Goal: Task Accomplishment & Management: Complete application form

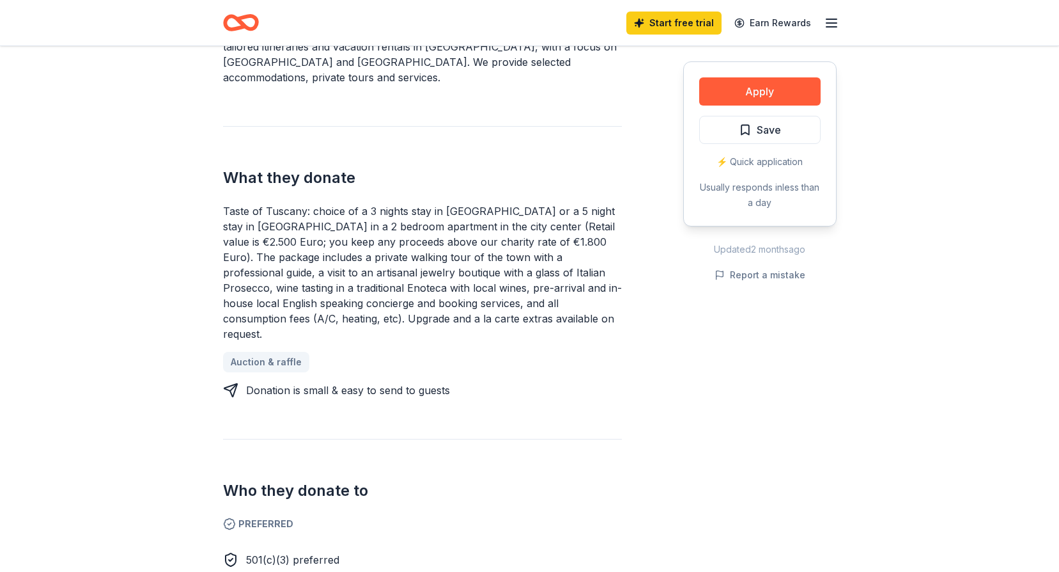
scroll to position [448, 0]
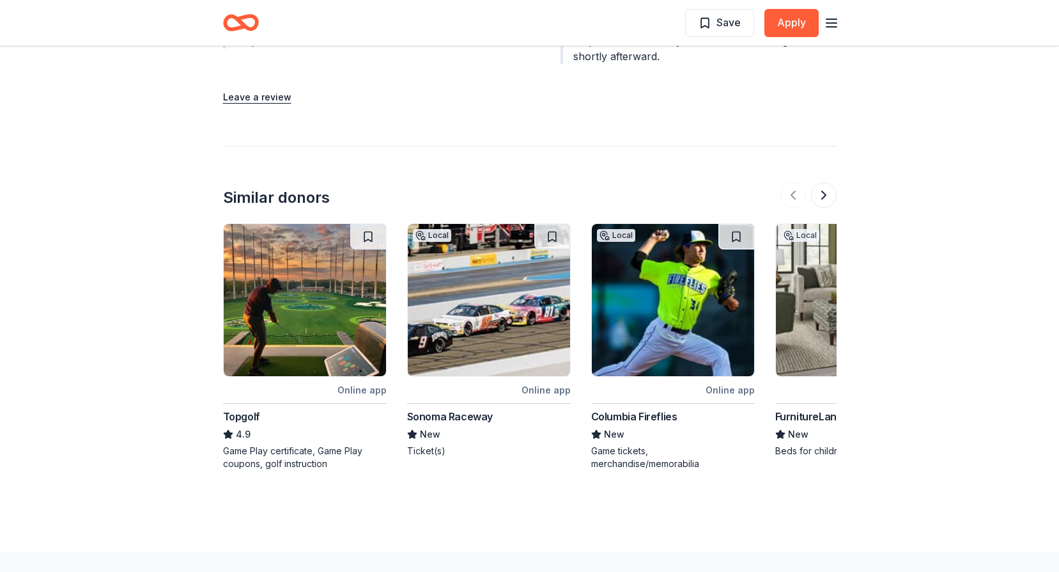
scroll to position [1710, 0]
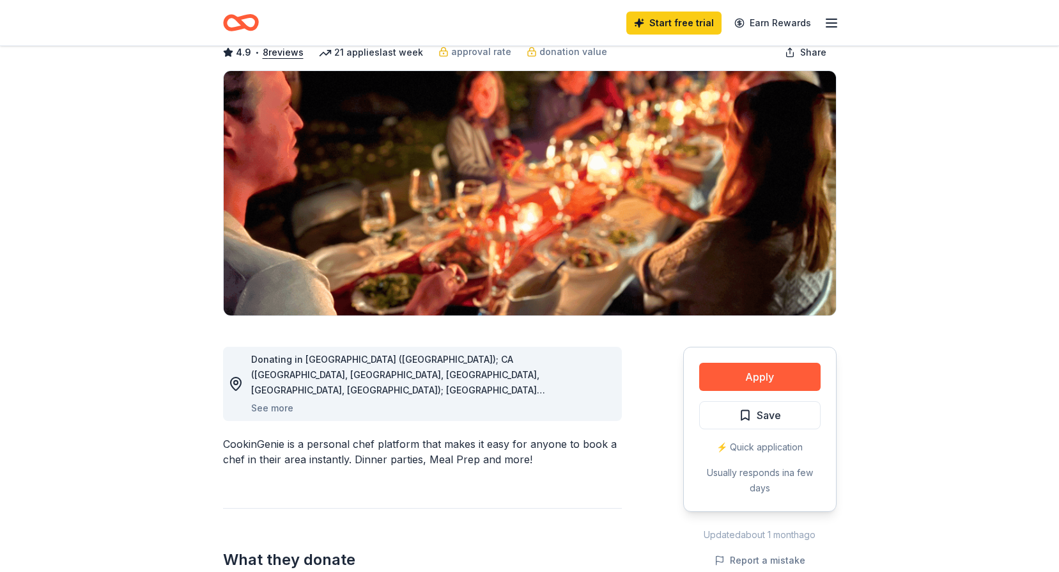
scroll to position [192, 0]
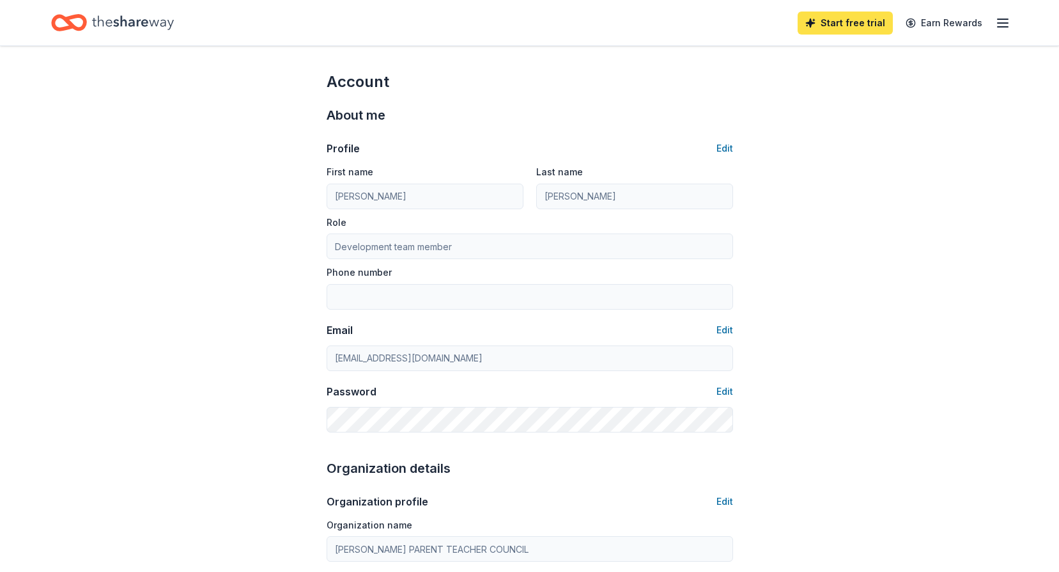
click at [862, 23] on link "Start free trial" at bounding box center [845, 23] width 95 height 23
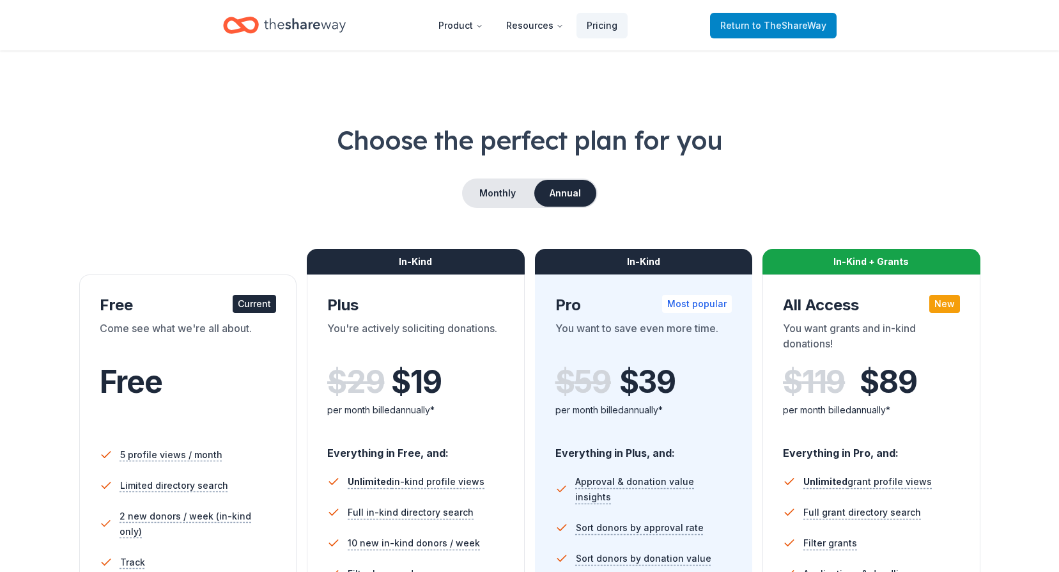
click at [795, 28] on span "to TheShareWay" at bounding box center [790, 25] width 74 height 11
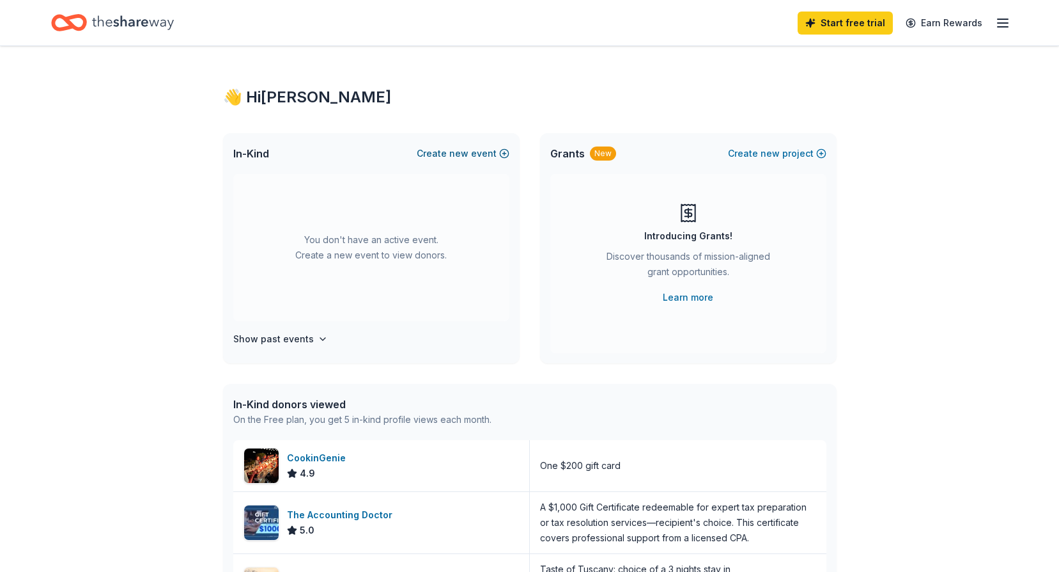
click at [458, 151] on span "new" at bounding box center [458, 153] width 19 height 15
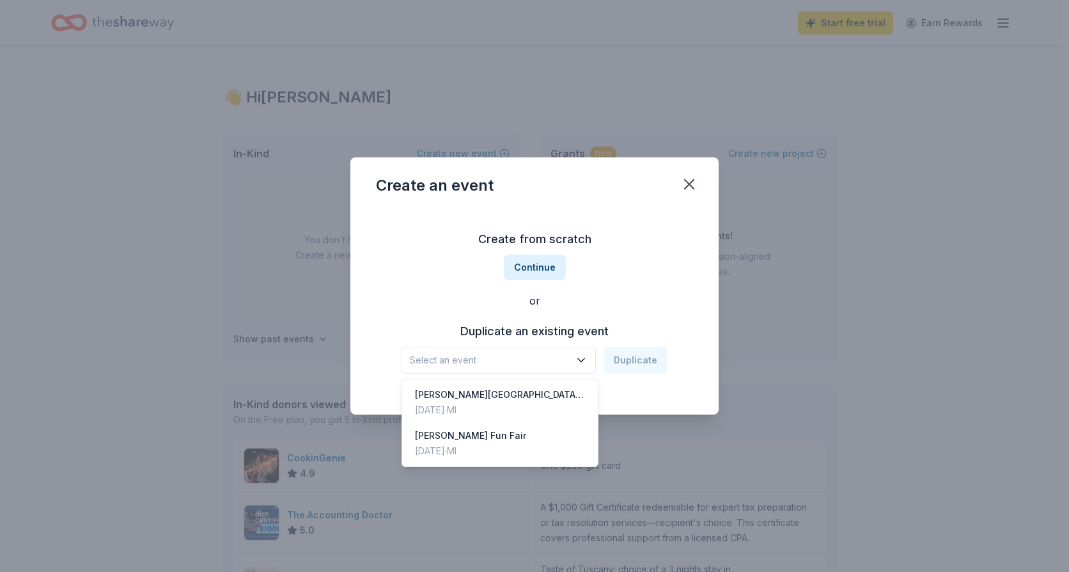
click at [579, 359] on icon "button" at bounding box center [581, 360] width 13 height 13
click at [572, 398] on div "[PERSON_NAME][GEOGRAPHIC_DATA] Fun Fair" at bounding box center [500, 394] width 170 height 15
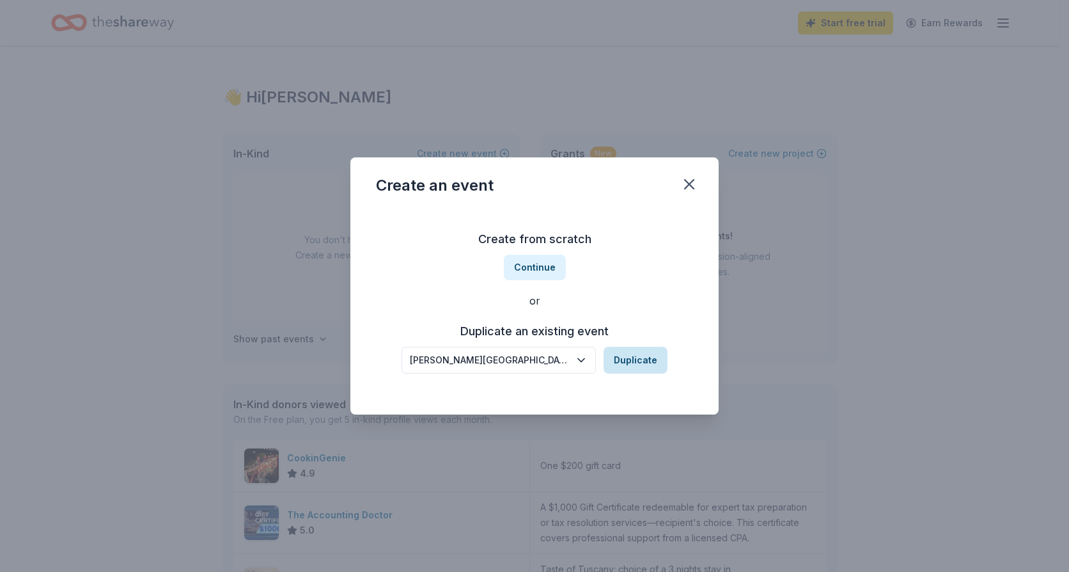
click at [641, 362] on button "Duplicate" at bounding box center [636, 360] width 64 height 27
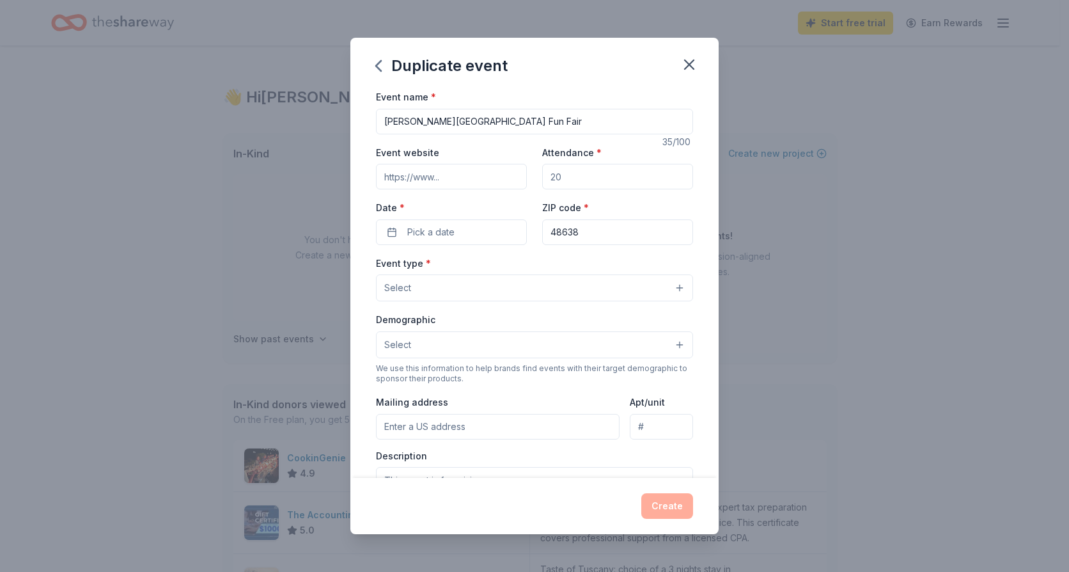
click at [578, 179] on input "Attendance *" at bounding box center [617, 177] width 151 height 26
drag, startPoint x: 578, startPoint y: 174, endPoint x: 492, endPoint y: 167, distance: 86.0
click at [492, 167] on div "Event website Attendance * Date * Pick a date ZIP code * 48638" at bounding box center [534, 195] width 317 height 100
type input "500"
click at [478, 229] on button "Pick a date" at bounding box center [451, 232] width 151 height 26
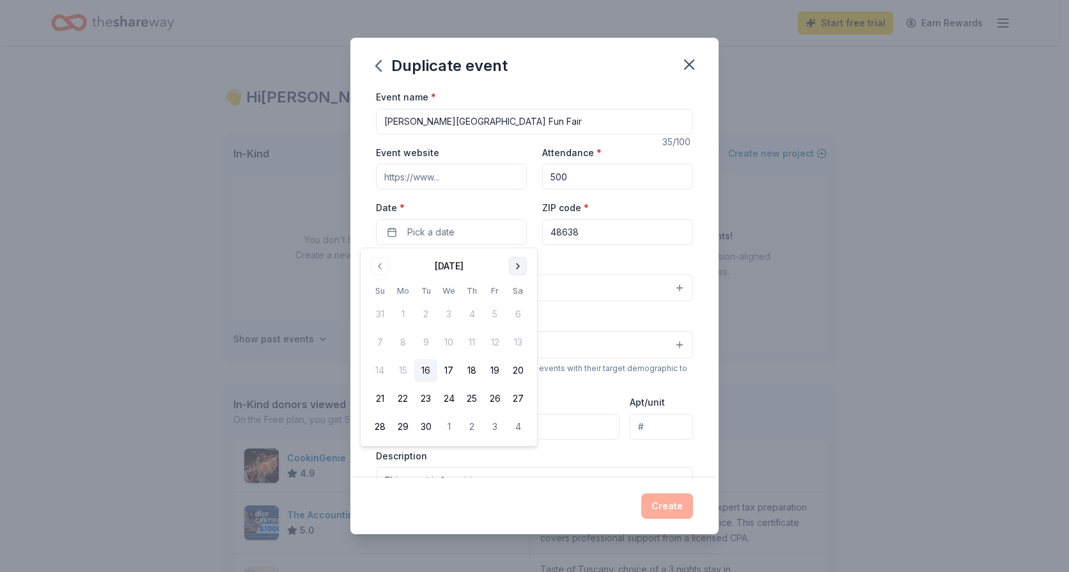
click at [517, 266] on button "Go to next month" at bounding box center [518, 266] width 18 height 18
click at [515, 343] on button "8" at bounding box center [517, 342] width 23 height 23
click at [597, 264] on div "Event type * Select" at bounding box center [534, 278] width 317 height 47
click at [441, 276] on button "Select" at bounding box center [534, 287] width 317 height 27
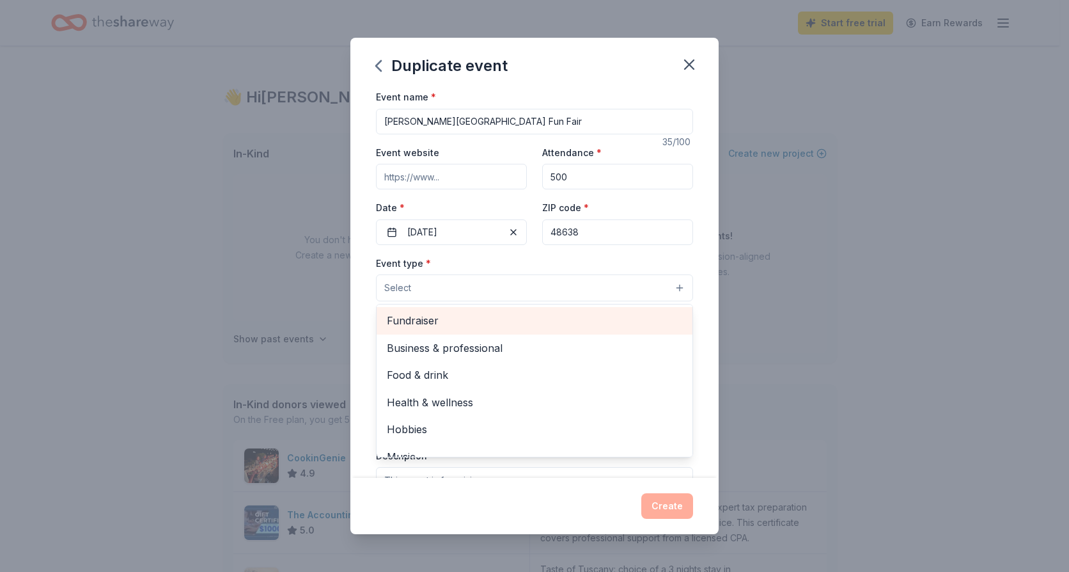
click at [444, 316] on span "Fundraiser" at bounding box center [534, 320] width 295 height 17
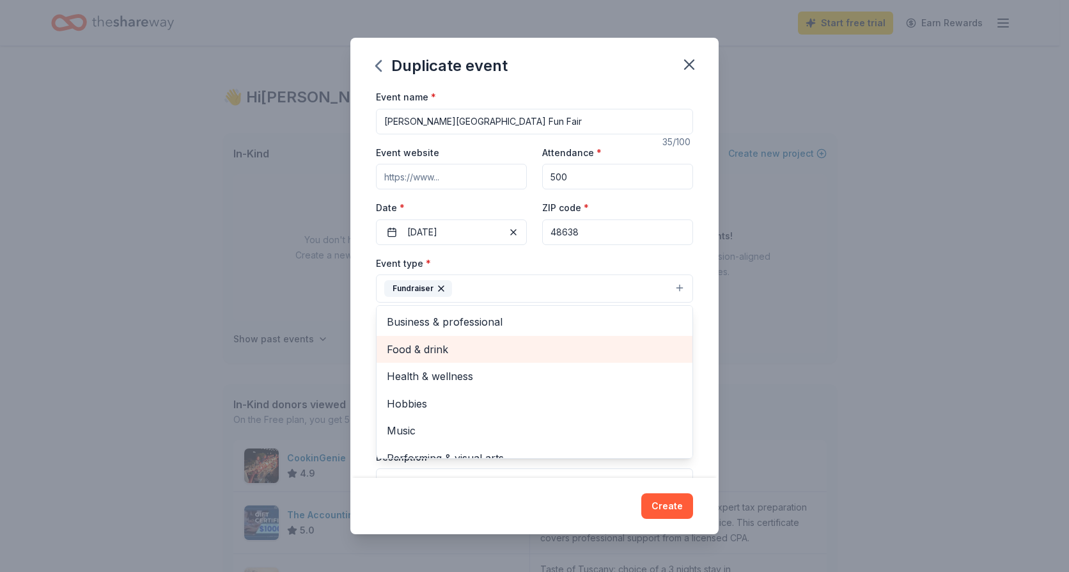
click at [435, 336] on div "Food & drink" at bounding box center [535, 349] width 316 height 27
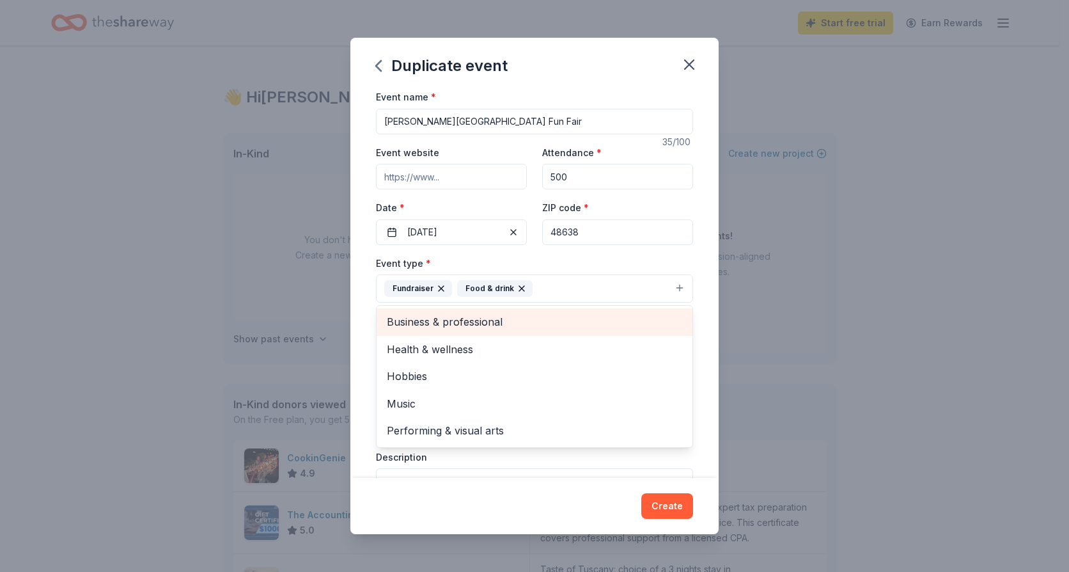
click at [446, 320] on span "Business & professional" at bounding box center [534, 321] width 295 height 17
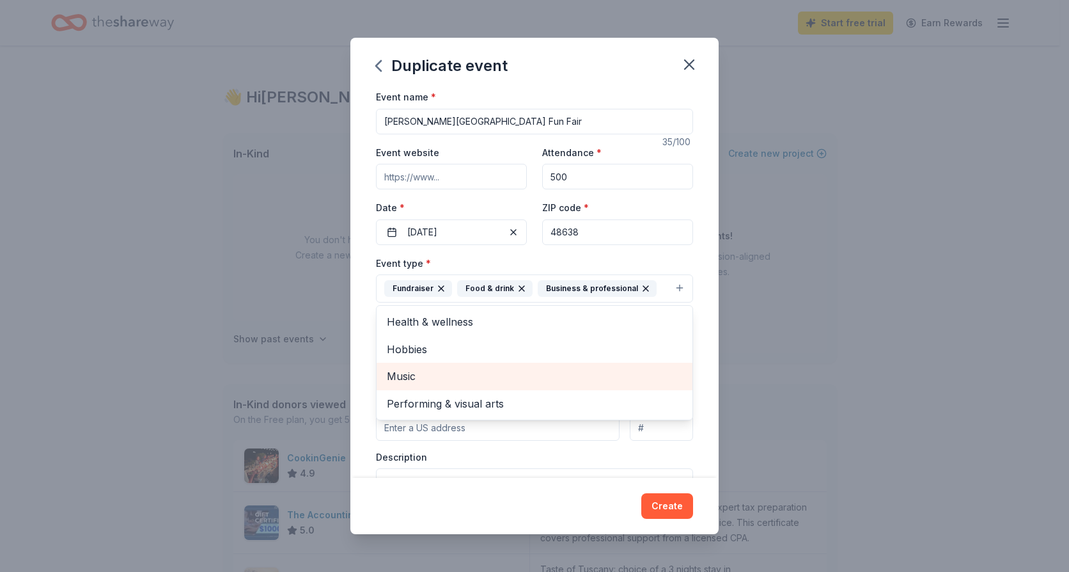
click at [444, 372] on span "Music" at bounding box center [534, 376] width 295 height 17
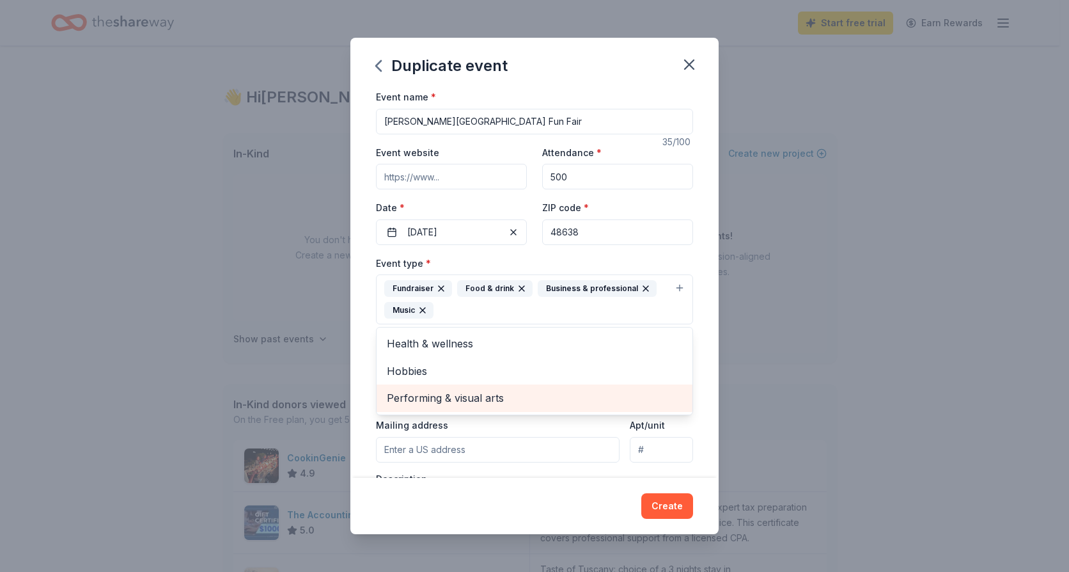
click at [447, 393] on span "Performing & visual arts" at bounding box center [534, 397] width 295 height 17
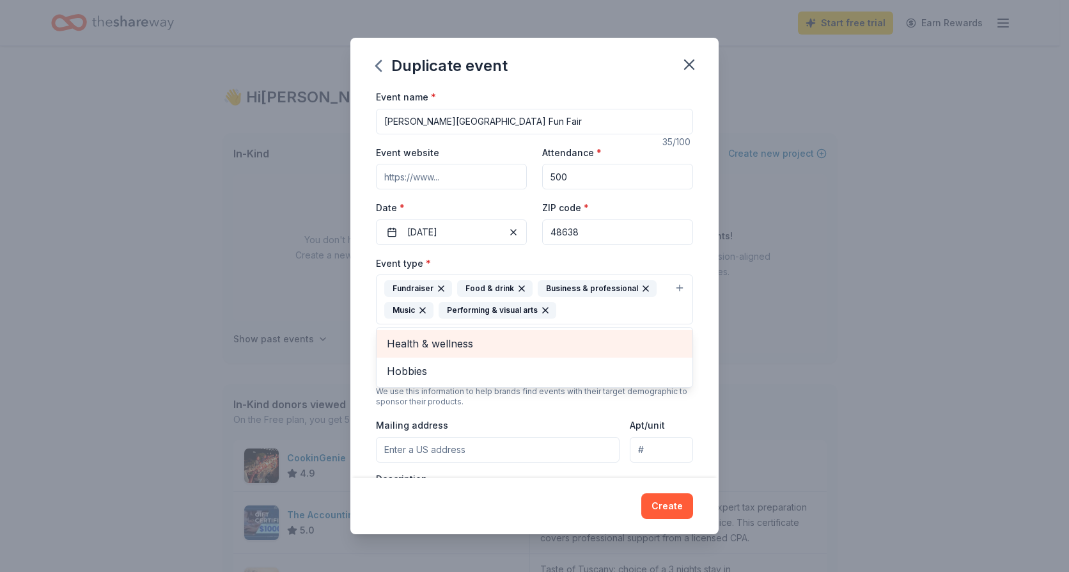
click at [452, 343] on span "Health & wellness" at bounding box center [534, 343] width 295 height 17
click at [441, 348] on span "Hobbies" at bounding box center [534, 343] width 295 height 17
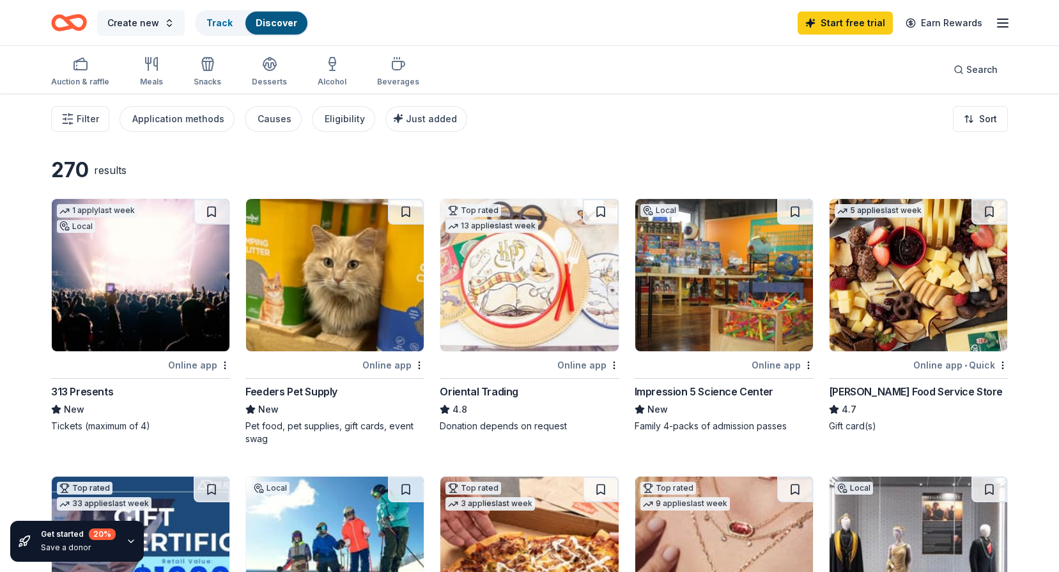
click at [130, 16] on span "Create new" at bounding box center [133, 22] width 52 height 15
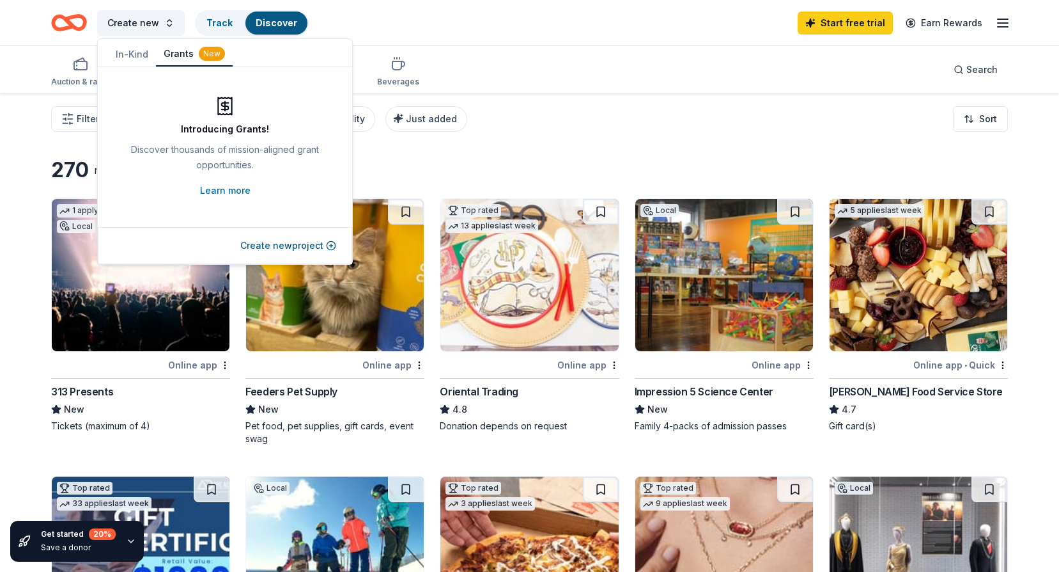
click at [129, 47] on button "In-Kind" at bounding box center [132, 54] width 48 height 23
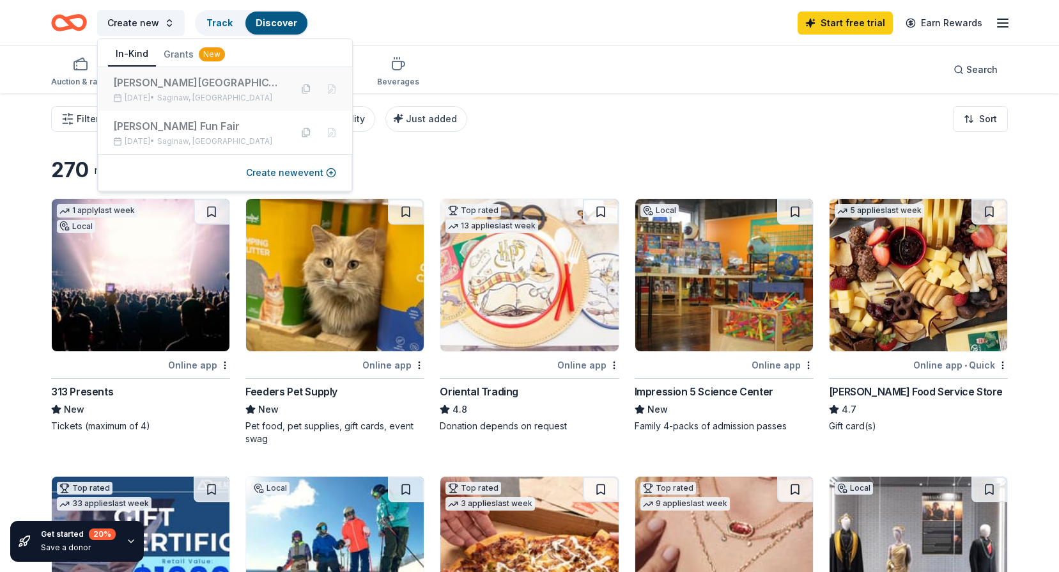
click at [142, 98] on div "[DATE] • Saginaw, [GEOGRAPHIC_DATA]" at bounding box center [197, 98] width 168 height 10
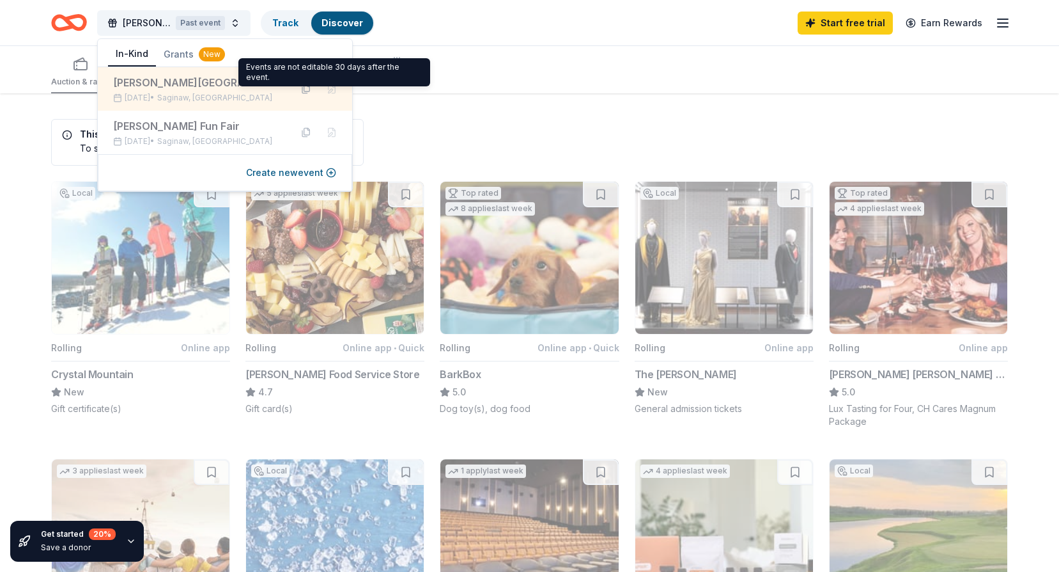
click at [304, 88] on button at bounding box center [306, 89] width 20 height 20
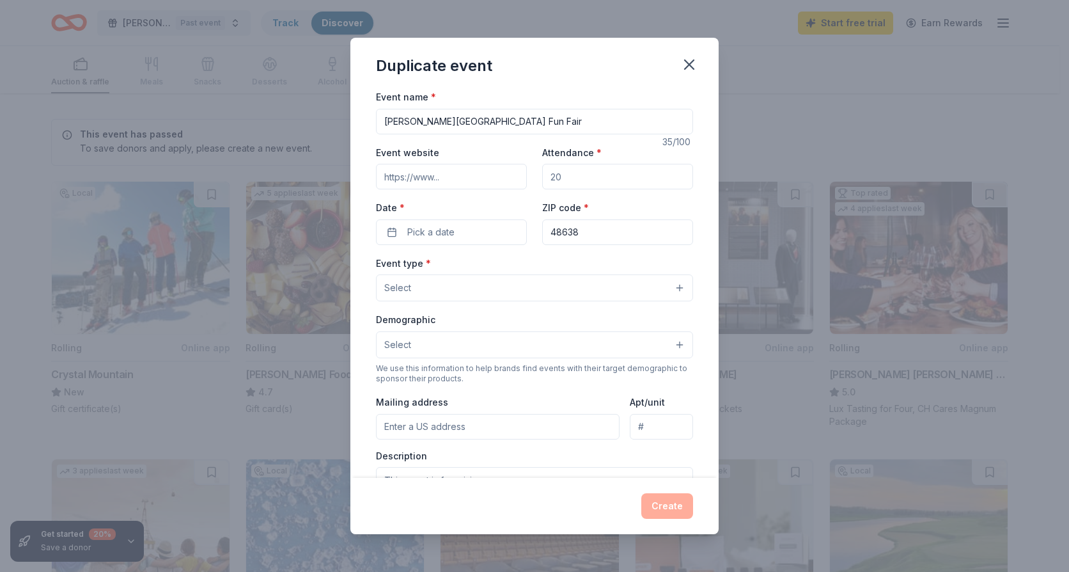
click at [575, 175] on input "Attendance *" at bounding box center [617, 177] width 151 height 26
type input "500"
click at [470, 238] on button "Pick a date" at bounding box center [451, 232] width 151 height 26
click at [520, 267] on button "Go to next month" at bounding box center [518, 266] width 18 height 18
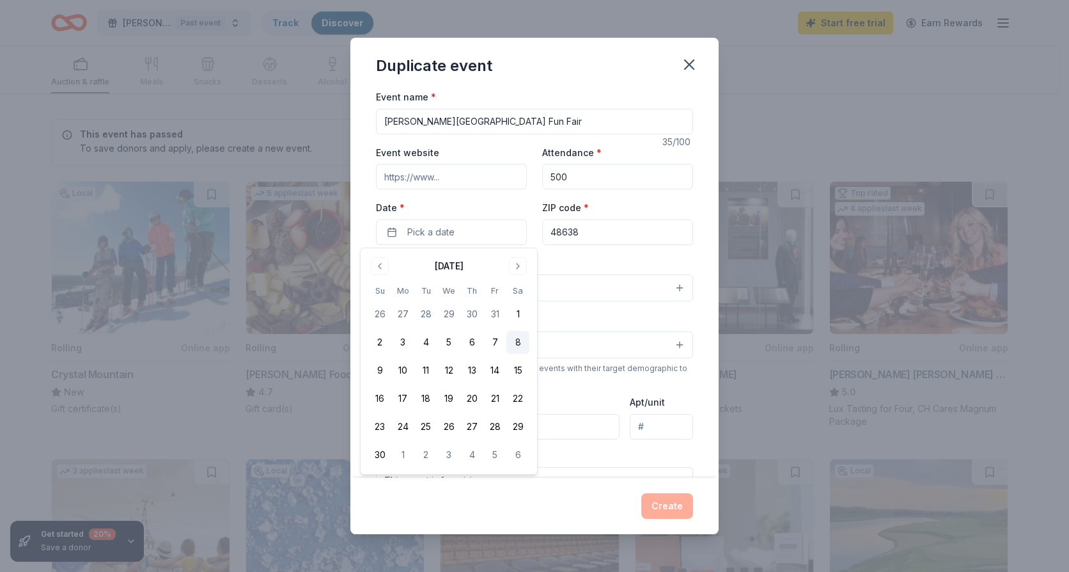
click at [519, 347] on button "8" at bounding box center [517, 342] width 23 height 23
click at [560, 287] on button "Select" at bounding box center [534, 287] width 317 height 27
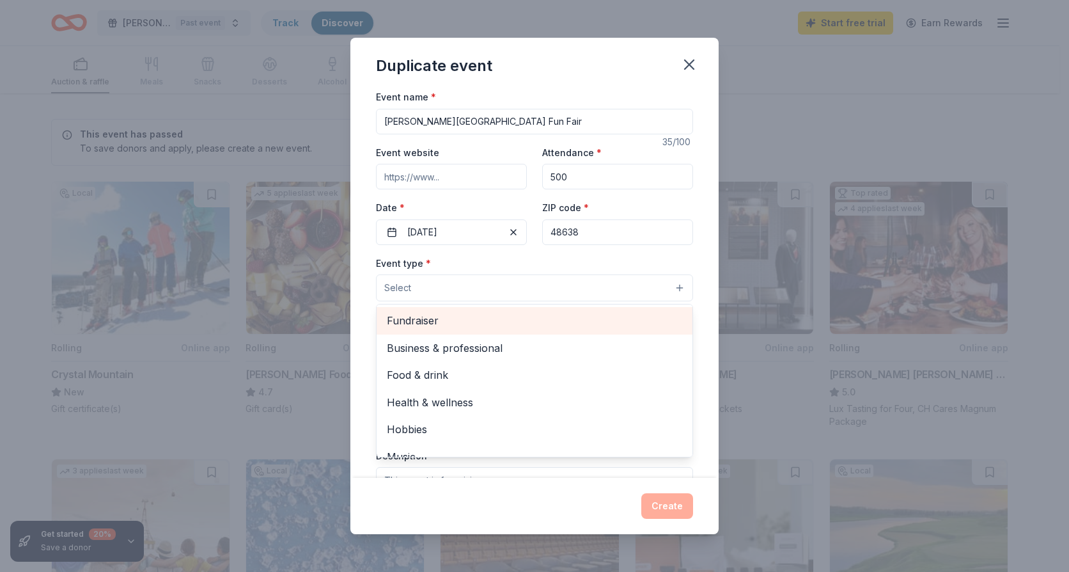
click at [533, 320] on span "Fundraiser" at bounding box center [534, 320] width 295 height 17
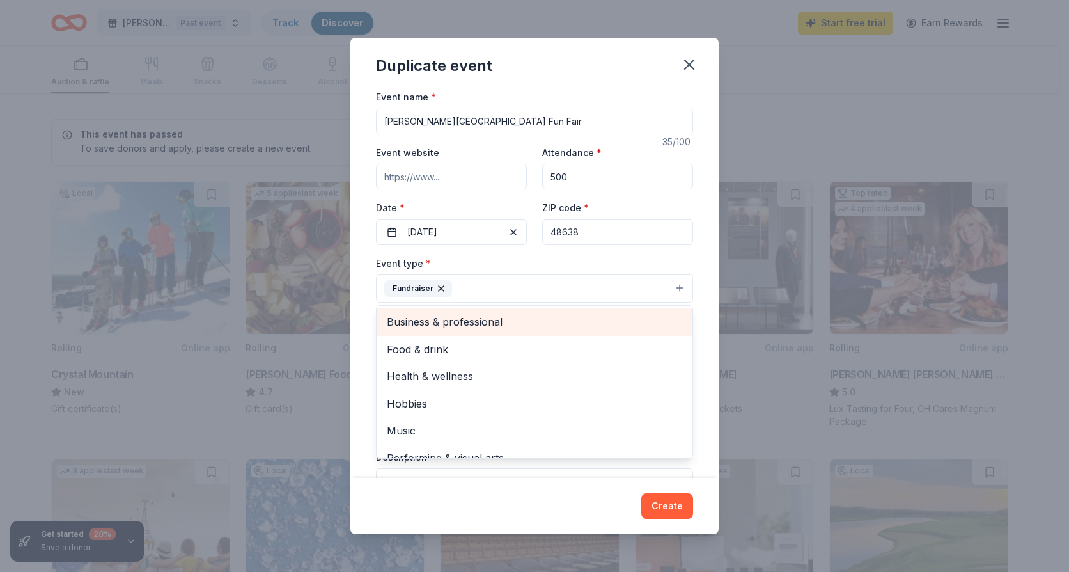
drag, startPoint x: 494, startPoint y: 330, endPoint x: 494, endPoint y: 321, distance: 9.0
click at [494, 329] on span "Business & professional" at bounding box center [534, 321] width 295 height 17
click at [460, 327] on span "Food & drink" at bounding box center [534, 321] width 295 height 17
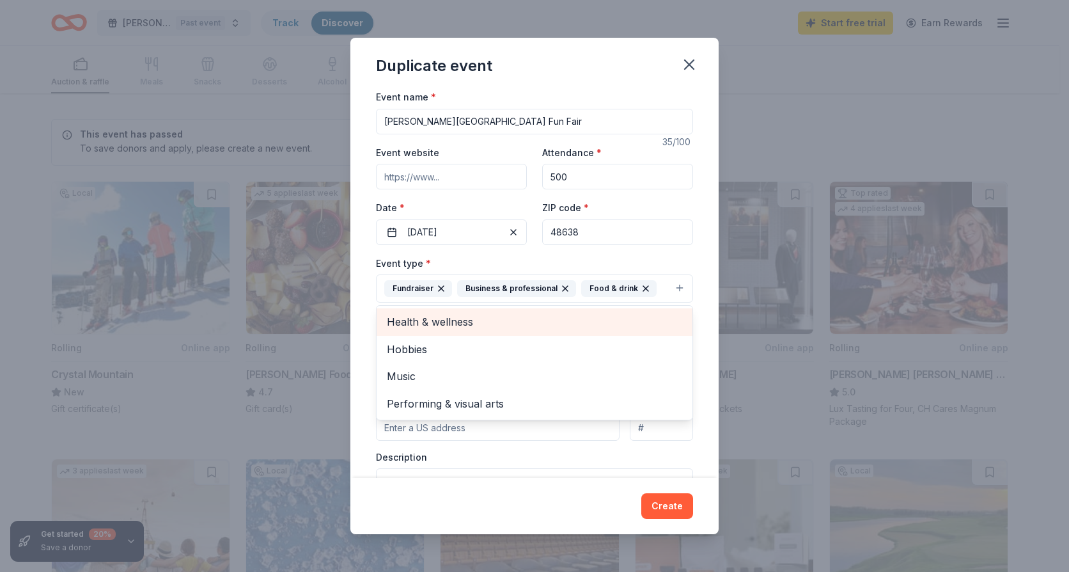
click at [497, 327] on span "Health & wellness" at bounding box center [534, 321] width 295 height 17
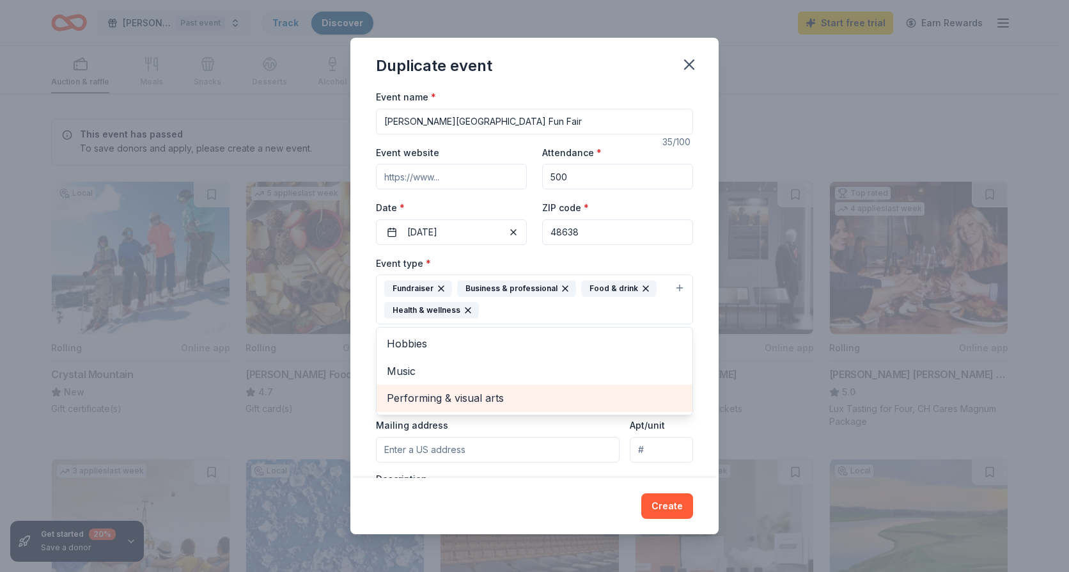
click at [521, 409] on div "Performing & visual arts" at bounding box center [535, 397] width 316 height 27
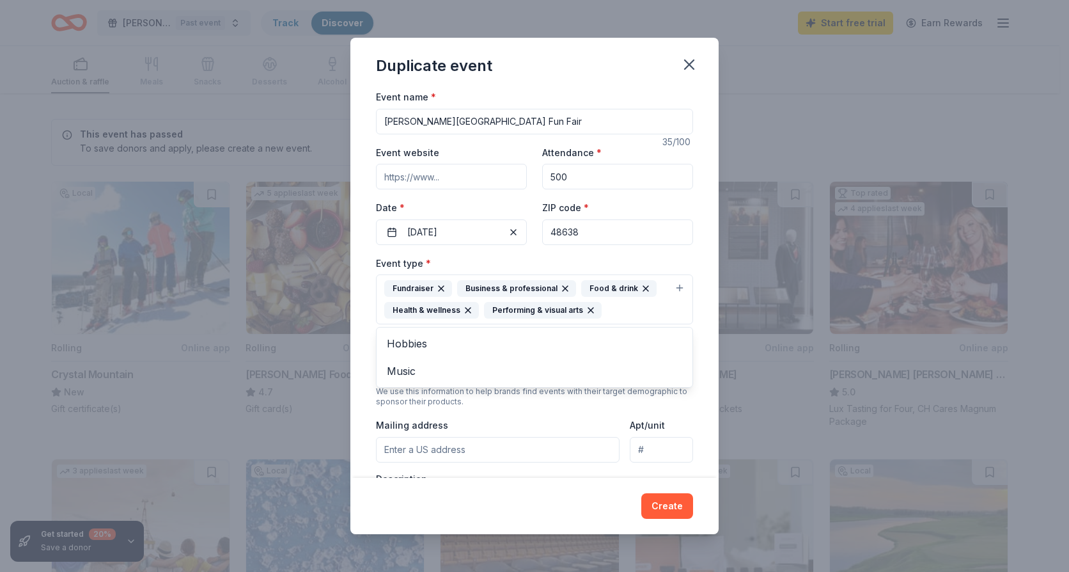
click at [358, 293] on div "Event name * [PERSON_NAME][GEOGRAPHIC_DATA] Fun Fair 35 /100 Event website Atte…" at bounding box center [534, 283] width 368 height 389
click at [535, 371] on button "Select" at bounding box center [534, 367] width 317 height 27
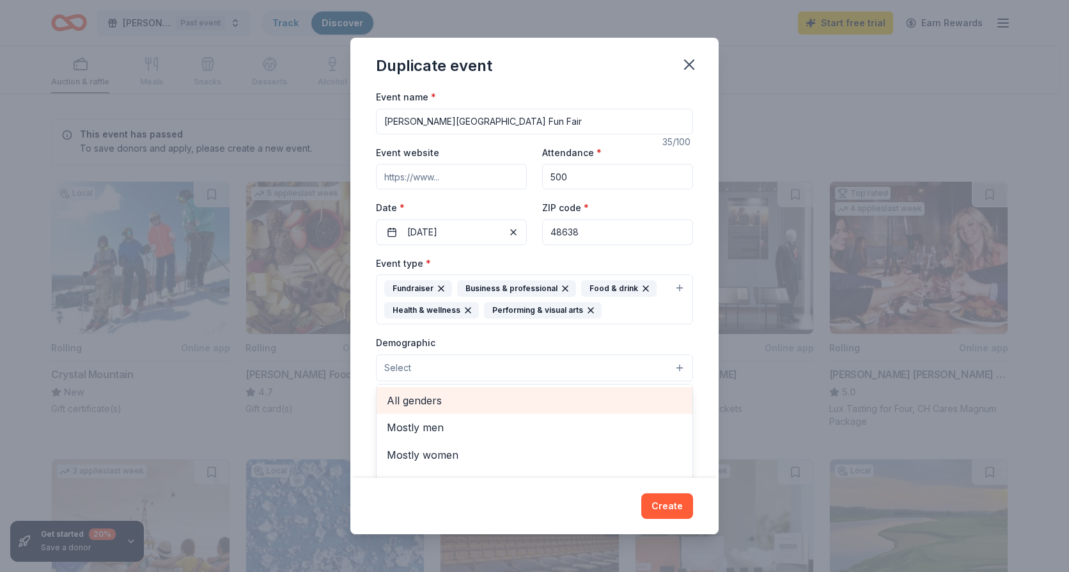
click at [435, 403] on span "All genders" at bounding box center [534, 400] width 295 height 17
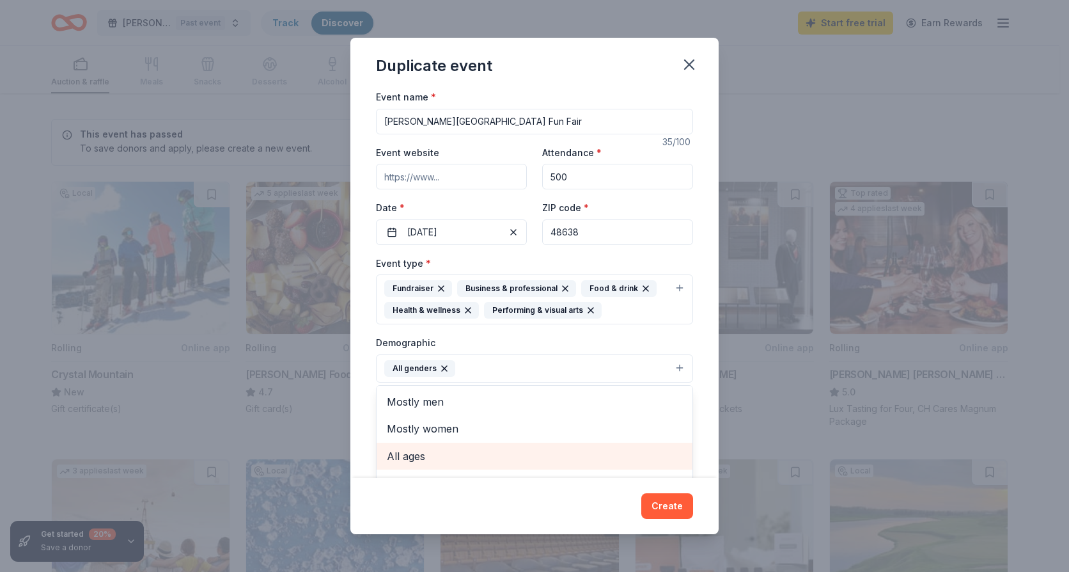
click at [400, 460] on span "All ages" at bounding box center [534, 456] width 295 height 17
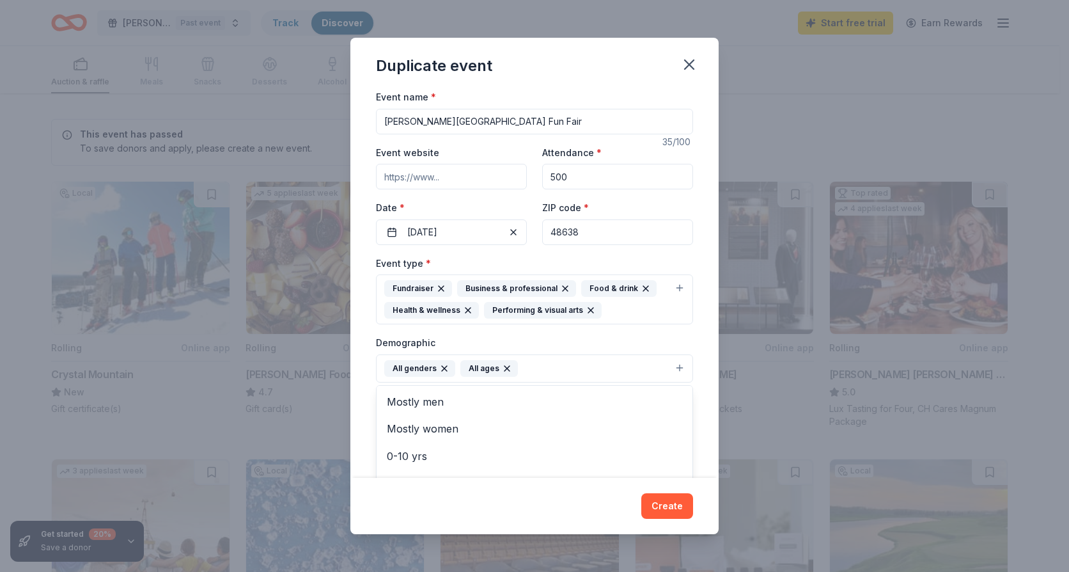
scroll to position [118, 0]
click at [701, 418] on div "Event name * [PERSON_NAME][GEOGRAPHIC_DATA] Fun Fair 35 /100 Event website Atte…" at bounding box center [534, 283] width 368 height 389
click at [471, 455] on input "Mailing address" at bounding box center [498, 451] width 244 height 26
type input "[STREET_ADDRESS][PERSON_NAME]"
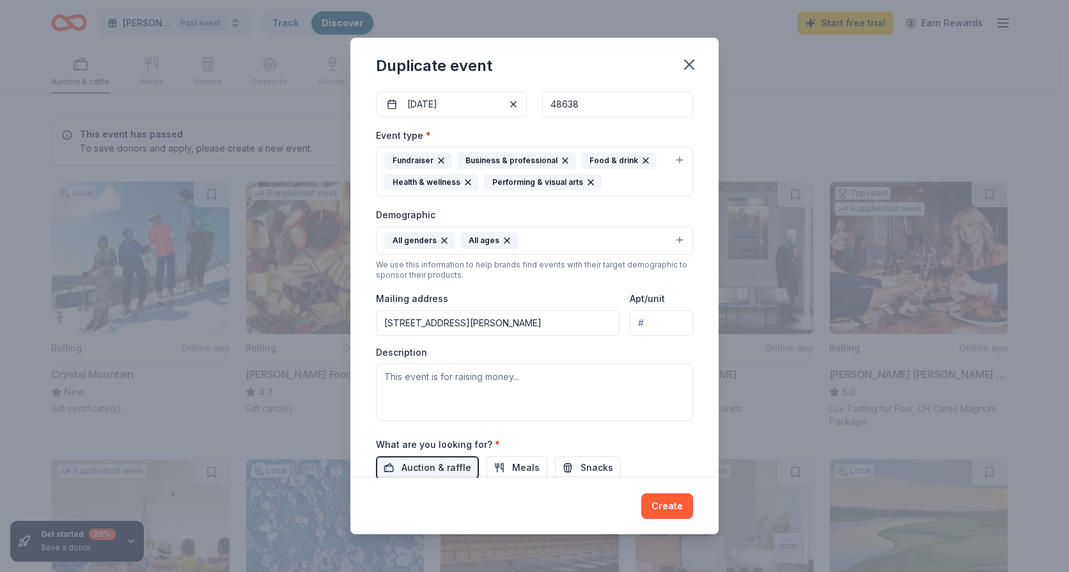
scroll to position [256, 0]
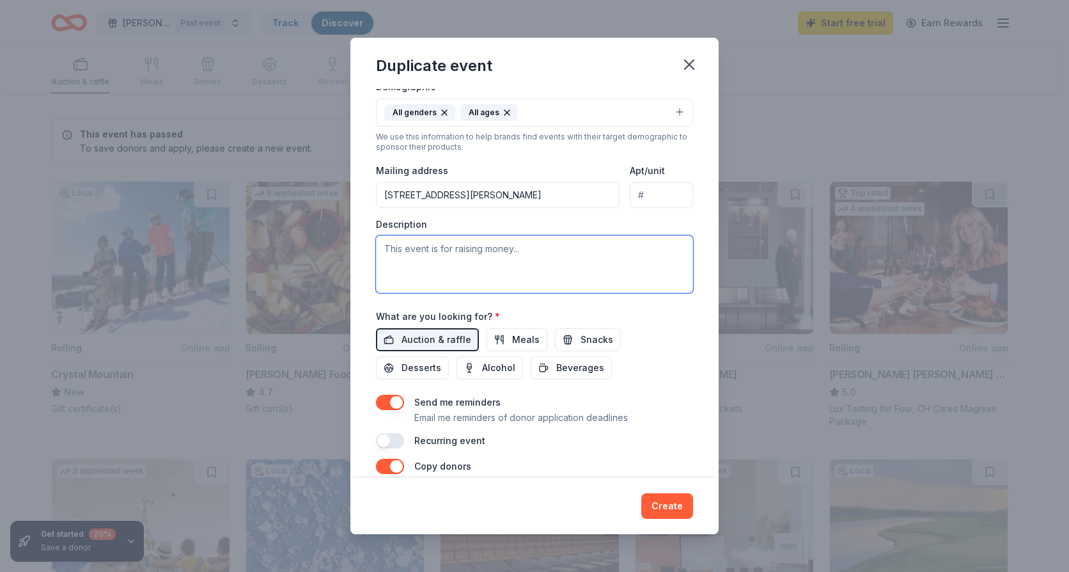
click at [414, 257] on textarea at bounding box center [534, 264] width 317 height 58
